Goal: Transaction & Acquisition: Purchase product/service

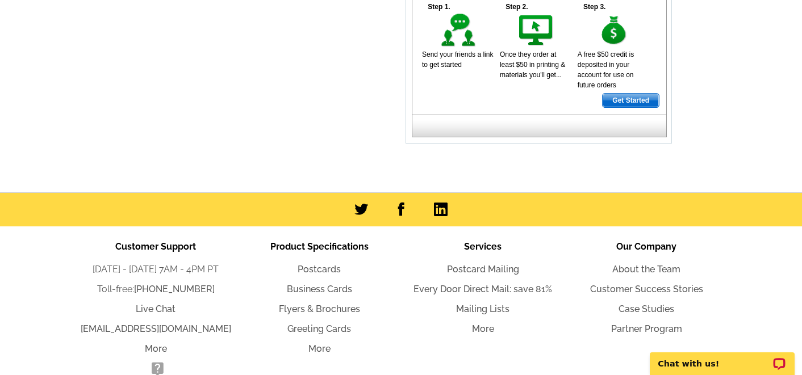
scroll to position [613, 0]
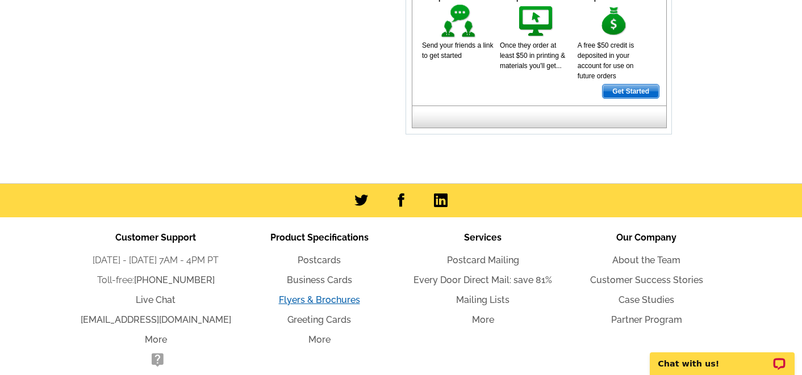
click at [340, 302] on link "Flyers & Brochures" at bounding box center [319, 300] width 81 height 11
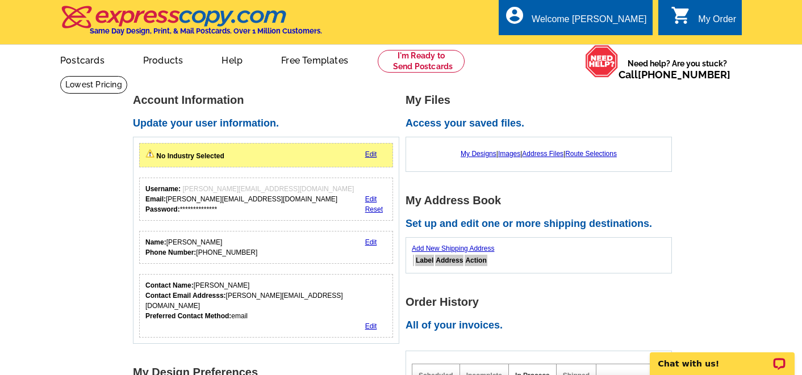
click at [693, 14] on link "0 shopping_cart My Order" at bounding box center [703, 19] width 65 height 14
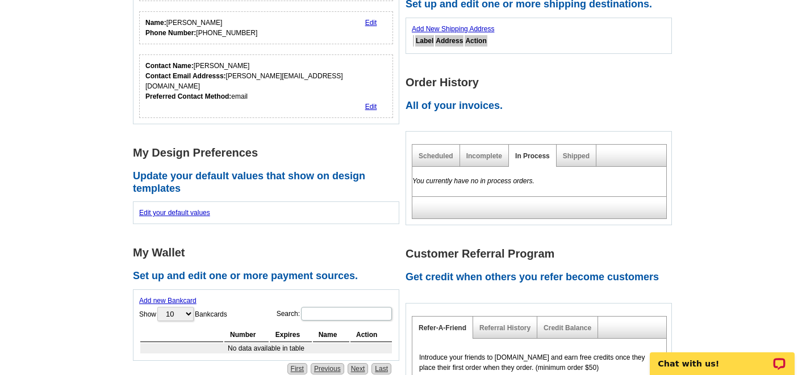
scroll to position [220, 0]
click at [181, 297] on link "Add new Bankcard" at bounding box center [167, 301] width 57 height 8
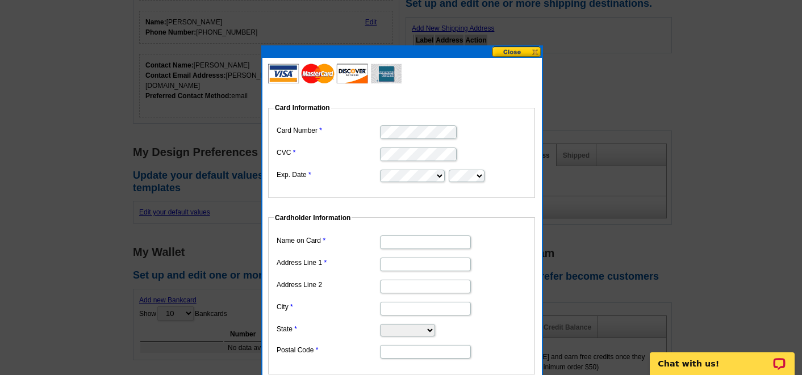
type input "Melissa Severa"
click at [418, 265] on input "Address Line 1" at bounding box center [425, 265] width 91 height 14
type input "27239 Tepee Trl"
type input "Hockley"
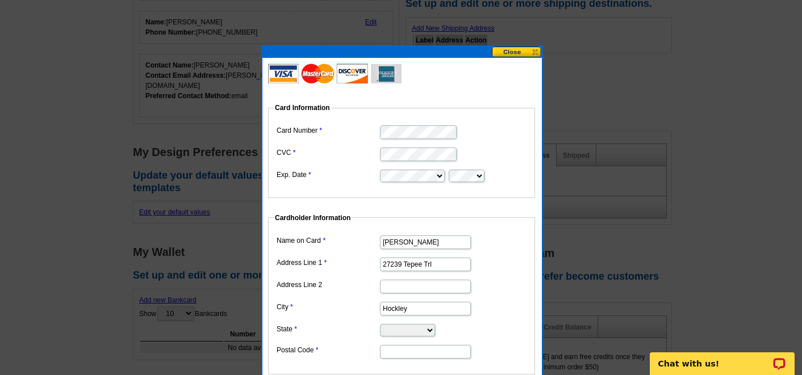
select select "TX"
type input "77447"
click at [482, 243] on dd "Melissa Severa" at bounding box center [402, 242] width 256 height 18
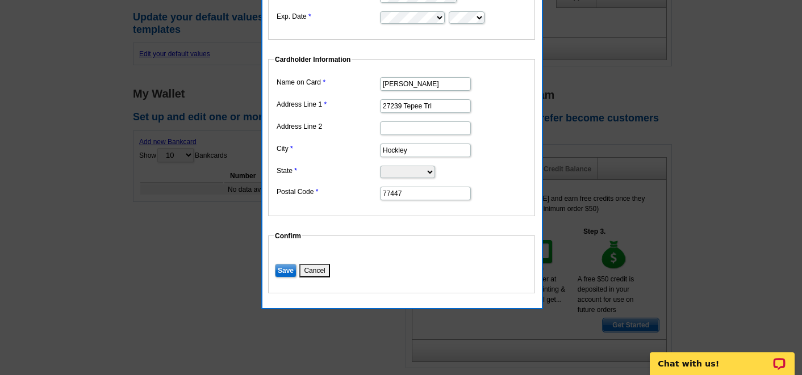
scroll to position [382, 0]
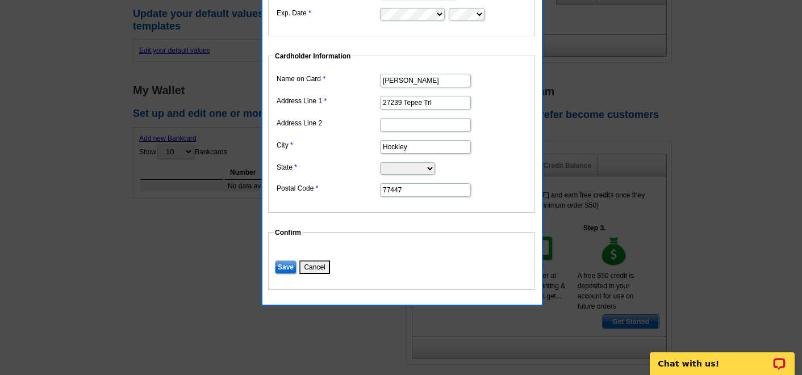
click at [284, 264] on input "Save" at bounding box center [286, 268] width 22 height 14
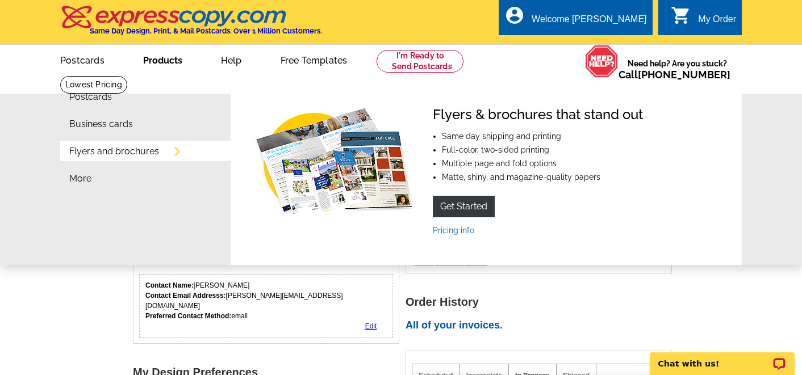
click at [122, 151] on link "Flyers and brochures" at bounding box center [114, 151] width 90 height 9
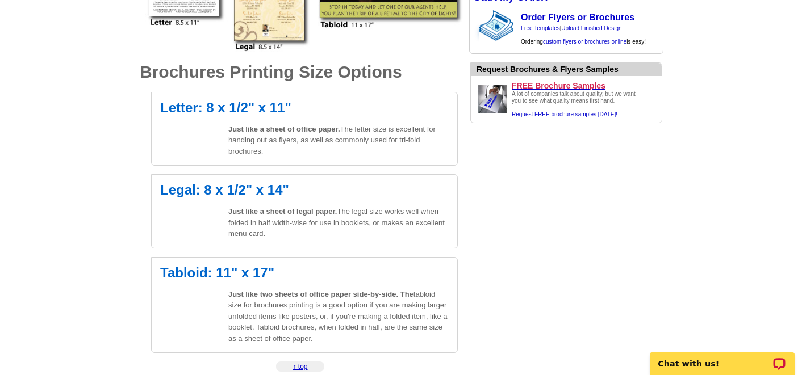
scroll to position [344, 0]
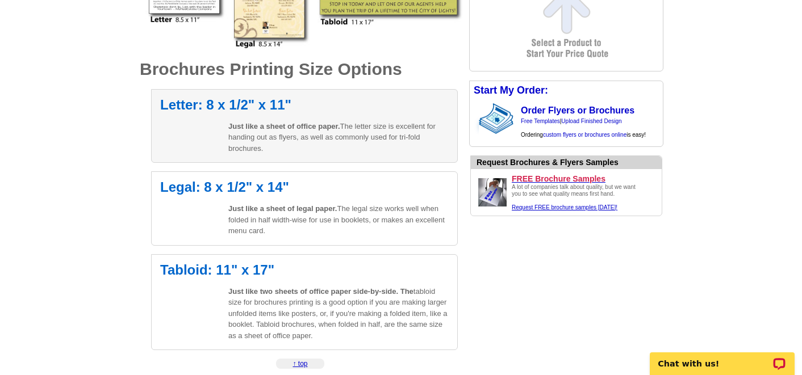
click at [267, 124] on span "Just like a sheet of office paper." at bounding box center [284, 126] width 112 height 9
select select "6"
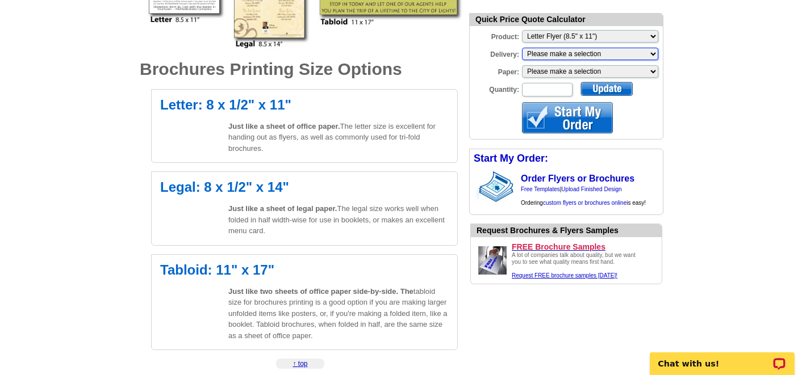
click at [533, 55] on select "Please make a selection Print + Address+USPS First Class Print-Only+Shipped To …" at bounding box center [590, 54] width 136 height 12
click at [631, 72] on select "Please make a selection Regular Bond Paper Gloss Cover" at bounding box center [590, 71] width 136 height 12
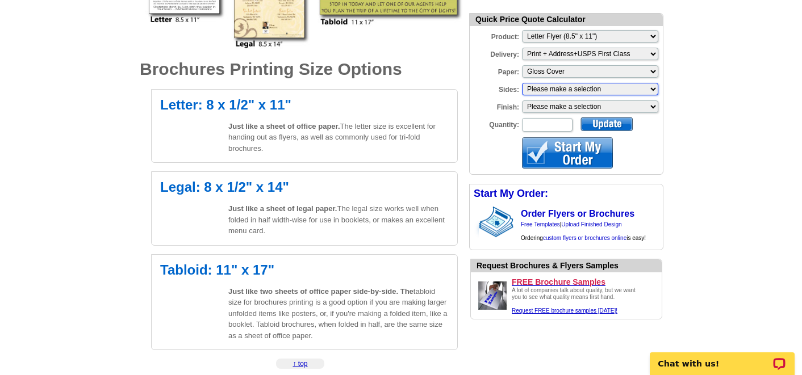
click at [633, 85] on select "Please make a selection One sided, color Two sided, full color" at bounding box center [590, 89] width 136 height 12
select select "1"
click at [522, 83] on select "Please make a selection One sided, color Two sided, full color" at bounding box center [590, 89] width 136 height 12
click at [636, 106] on select "Please make a selection Bi-fold Mailer Tri-fold Mailer" at bounding box center [590, 107] width 136 height 12
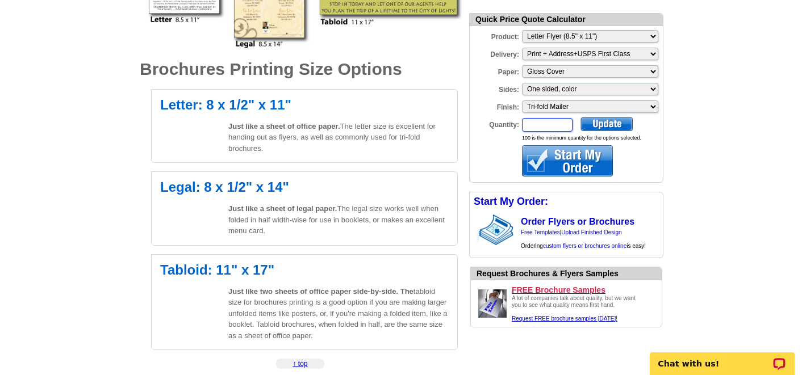
click at [553, 124] on input "Quantity:" at bounding box center [547, 125] width 51 height 14
click at [612, 120] on div at bounding box center [607, 124] width 52 height 14
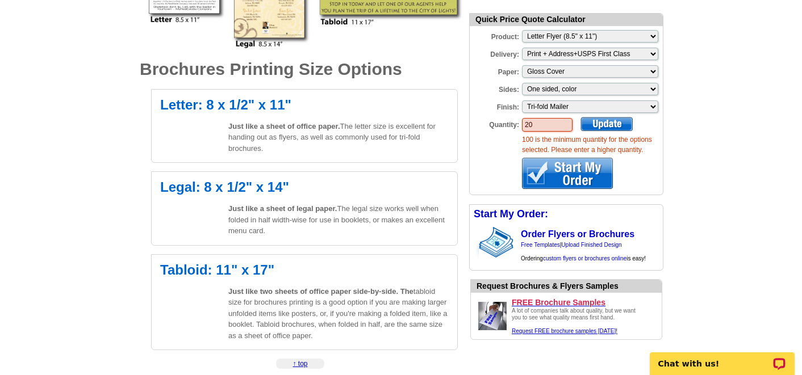
click at [544, 119] on input "20" at bounding box center [547, 125] width 51 height 14
type input "100"
click at [598, 126] on div at bounding box center [607, 124] width 52 height 14
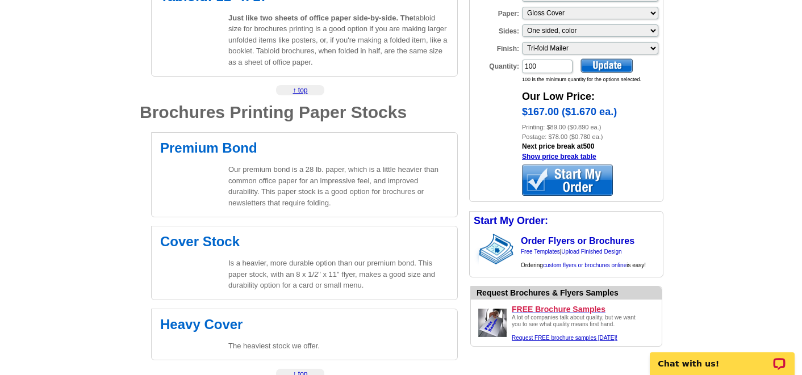
scroll to position [681, 0]
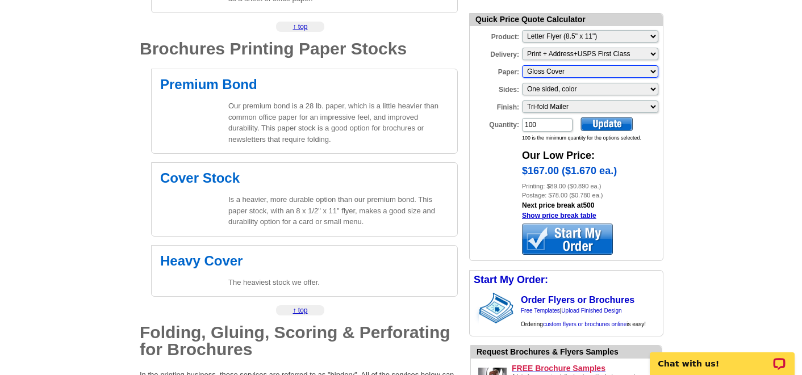
click at [627, 75] on select "Please make a selection Regular Bond Paper Gloss Cover" at bounding box center [590, 71] width 136 height 12
click at [603, 124] on div at bounding box center [607, 124] width 52 height 14
click at [603, 71] on select "Please make a selection Regular Bond Paper Gloss Cover" at bounding box center [590, 71] width 136 height 12
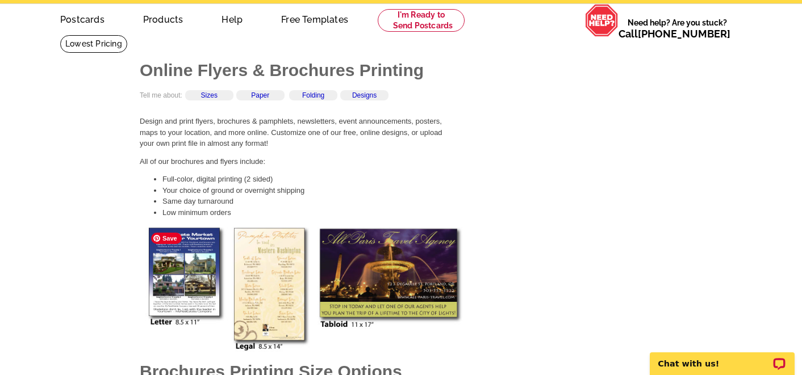
scroll to position [0, 0]
